Goal: Transaction & Acquisition: Book appointment/travel/reservation

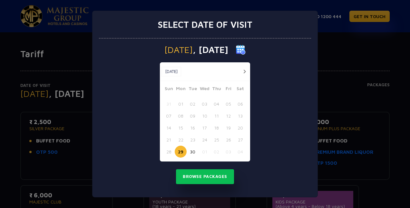
click at [244, 72] on button "button" at bounding box center [245, 71] width 8 height 8
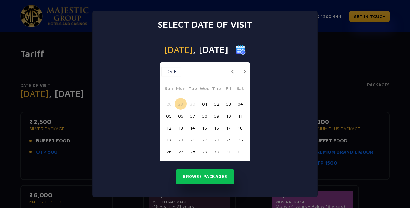
click at [216, 103] on button "02" at bounding box center [217, 104] width 12 height 12
click at [205, 104] on button "01" at bounding box center [205, 104] width 12 height 12
click at [213, 104] on button "02" at bounding box center [217, 104] width 12 height 12
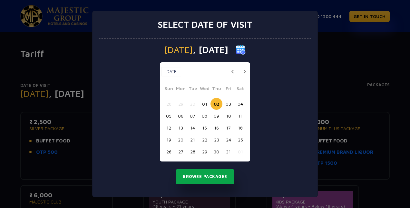
click at [210, 179] on button "Browse Packages" at bounding box center [205, 176] width 58 height 15
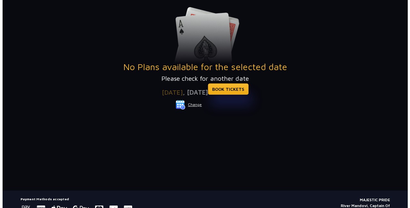
scroll to position [114, 0]
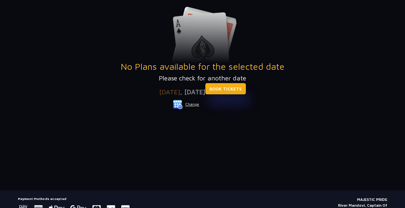
click at [232, 86] on link "BOOK TICKETS" at bounding box center [225, 88] width 41 height 11
click at [192, 102] on button "Change" at bounding box center [186, 104] width 27 height 10
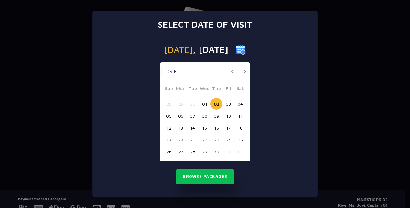
click at [228, 105] on button "03" at bounding box center [229, 104] width 12 height 12
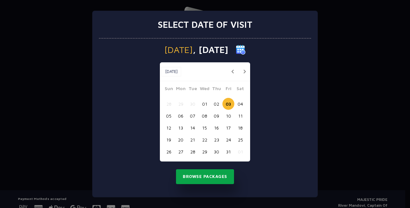
click at [211, 176] on button "Browse Packages" at bounding box center [205, 176] width 58 height 15
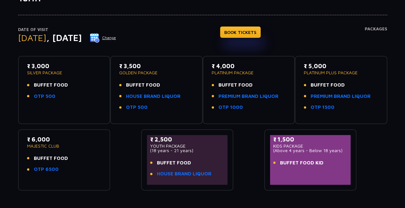
scroll to position [55, 0]
click at [41, 98] on link "OTP 500" at bounding box center [45, 96] width 22 height 7
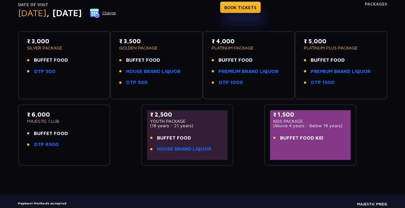
scroll to position [81, 0]
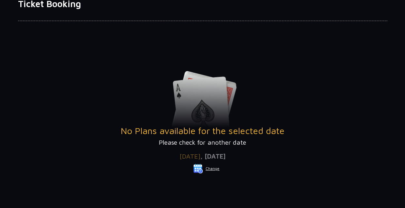
scroll to position [52, 0]
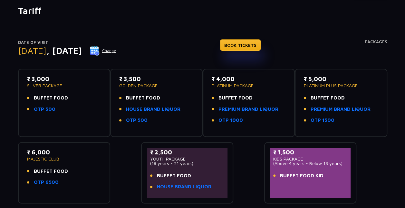
scroll to position [44, 0]
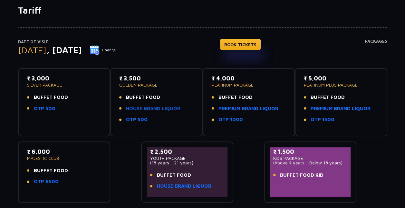
click at [154, 107] on link "HOUSE BRAND LIQUOR" at bounding box center [153, 108] width 55 height 7
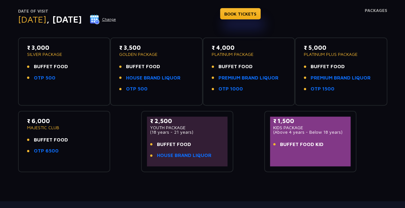
scroll to position [55, 0]
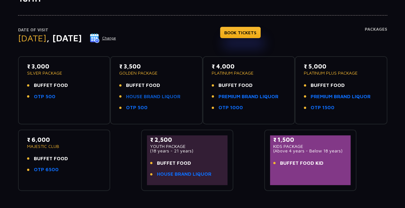
click at [169, 96] on link "HOUSE BRAND LIQUOR" at bounding box center [153, 96] width 55 height 7
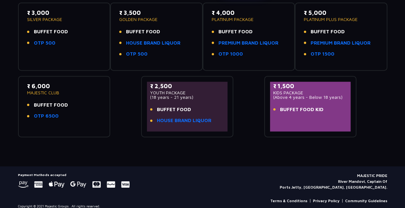
scroll to position [0, 0]
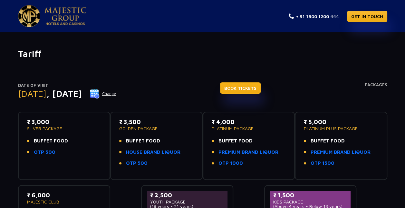
click at [258, 83] on link "BOOK TICKETS" at bounding box center [240, 87] width 41 height 11
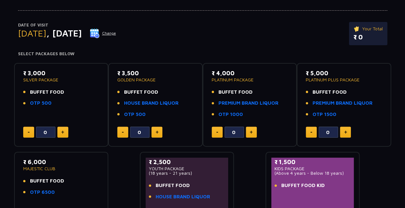
scroll to position [61, 0]
click at [252, 129] on button at bounding box center [251, 131] width 11 height 11
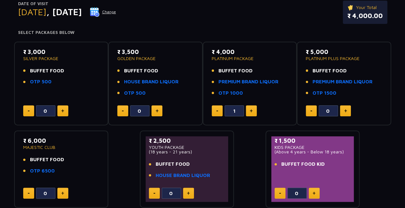
scroll to position [82, 0]
click at [252, 110] on img at bounding box center [251, 110] width 3 height 3
type input "2"
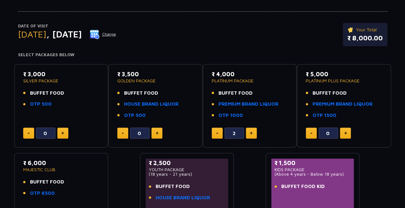
scroll to position [0, 0]
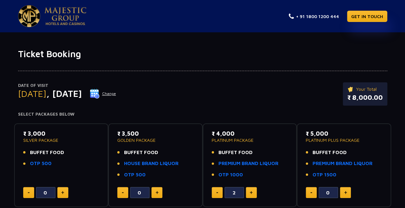
scroll to position [38, 0]
